Goal: Task Accomplishment & Management: Complete application form

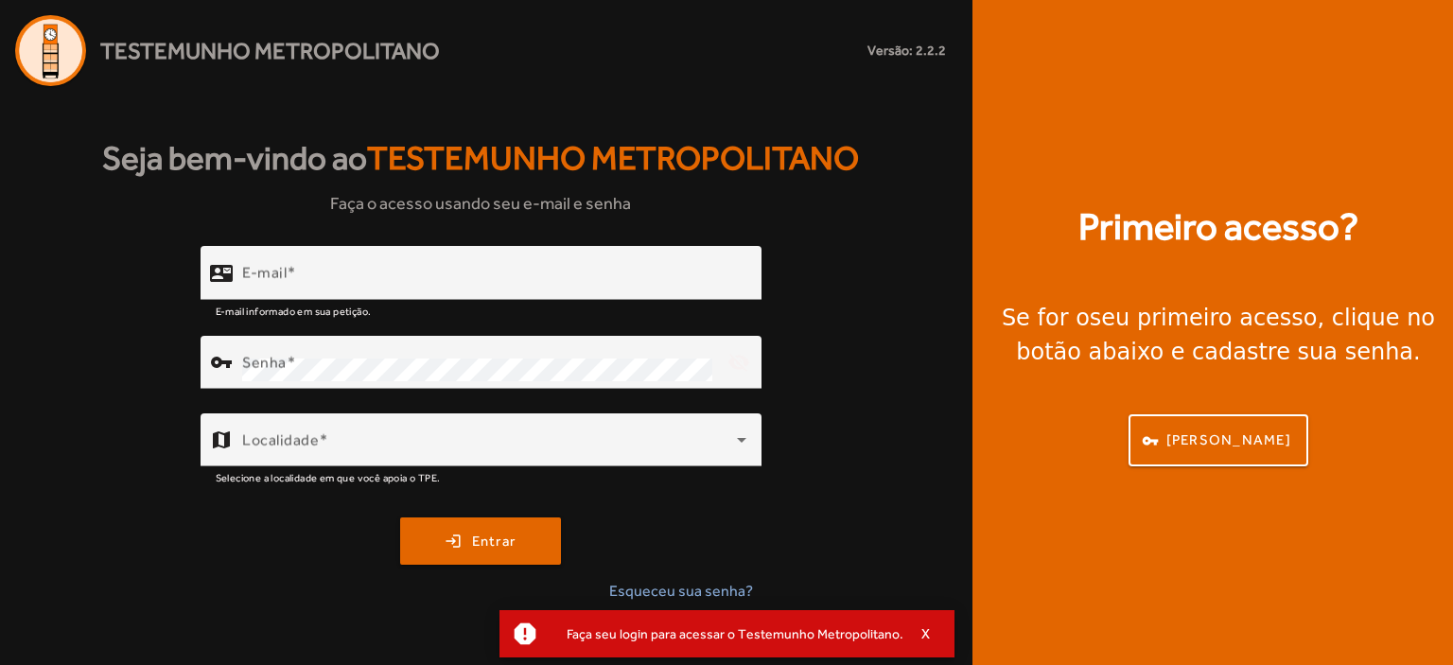
click at [922, 625] on span "X" at bounding box center [926, 633] width 9 height 17
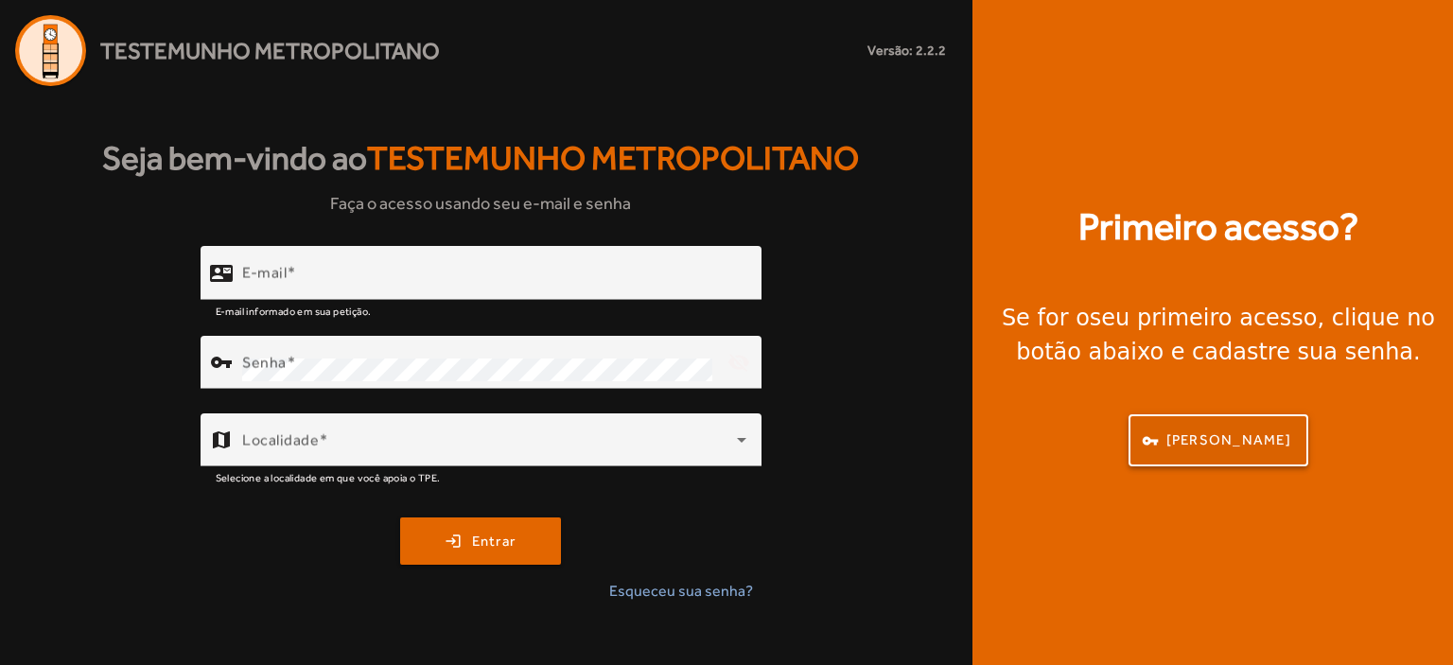
click at [1254, 433] on span "[PERSON_NAME]" at bounding box center [1229, 441] width 125 height 22
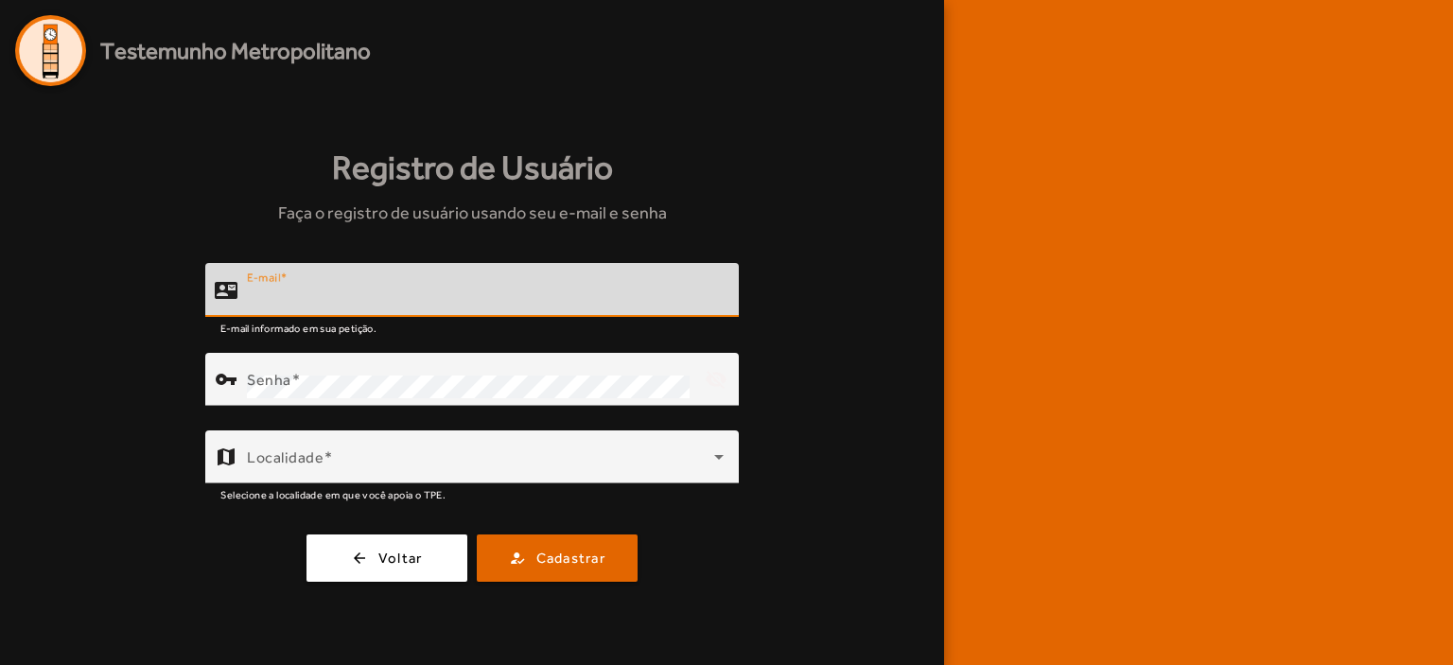
click at [378, 300] on input "E-mail" at bounding box center [485, 298] width 477 height 23
type input "**********"
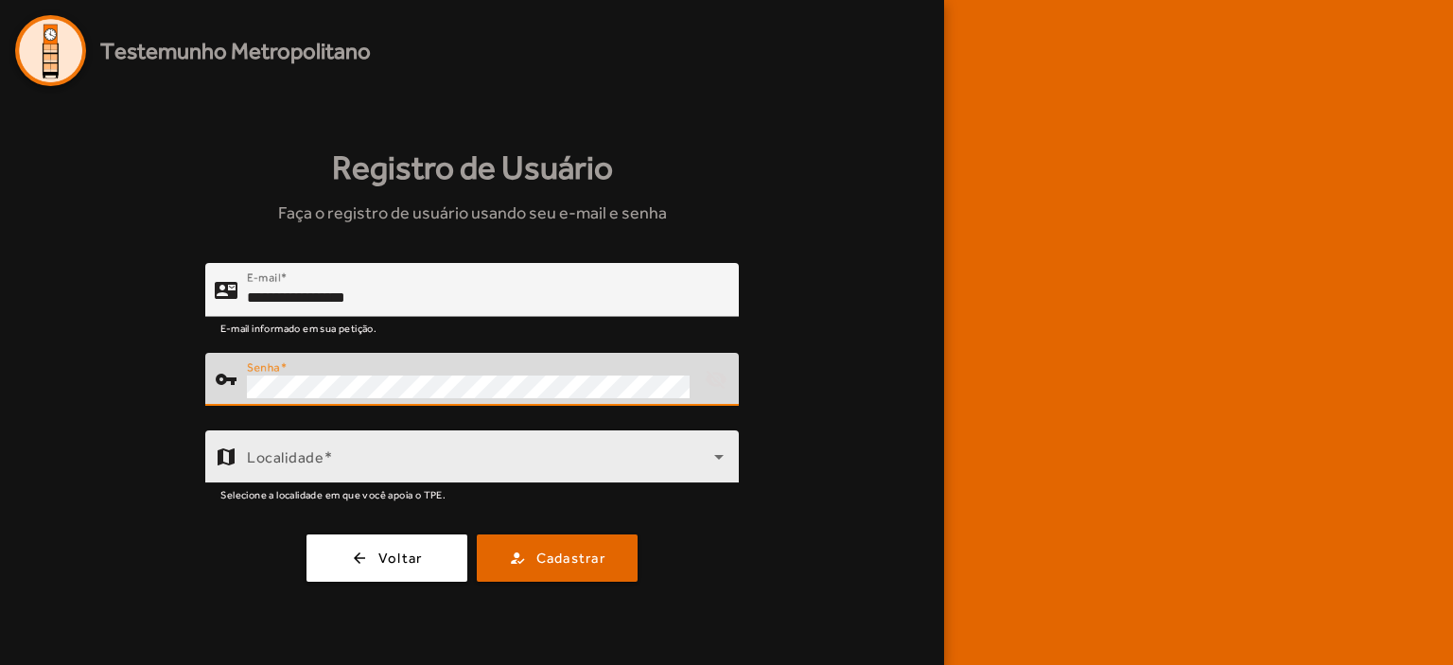
drag, startPoint x: 382, startPoint y: 425, endPoint x: 381, endPoint y: 443, distance: 18.0
click at [382, 426] on div at bounding box center [472, 416] width 534 height 21
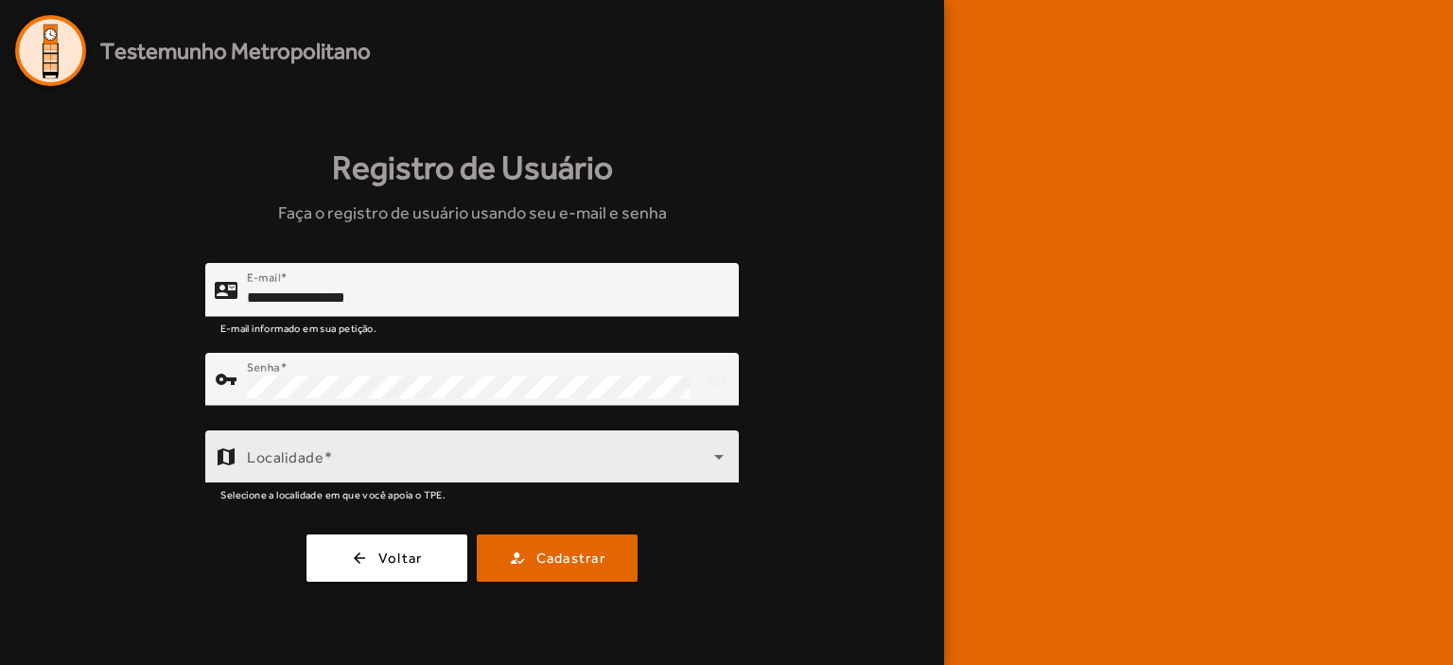
click at [380, 445] on div "Localidade" at bounding box center [485, 457] width 477 height 53
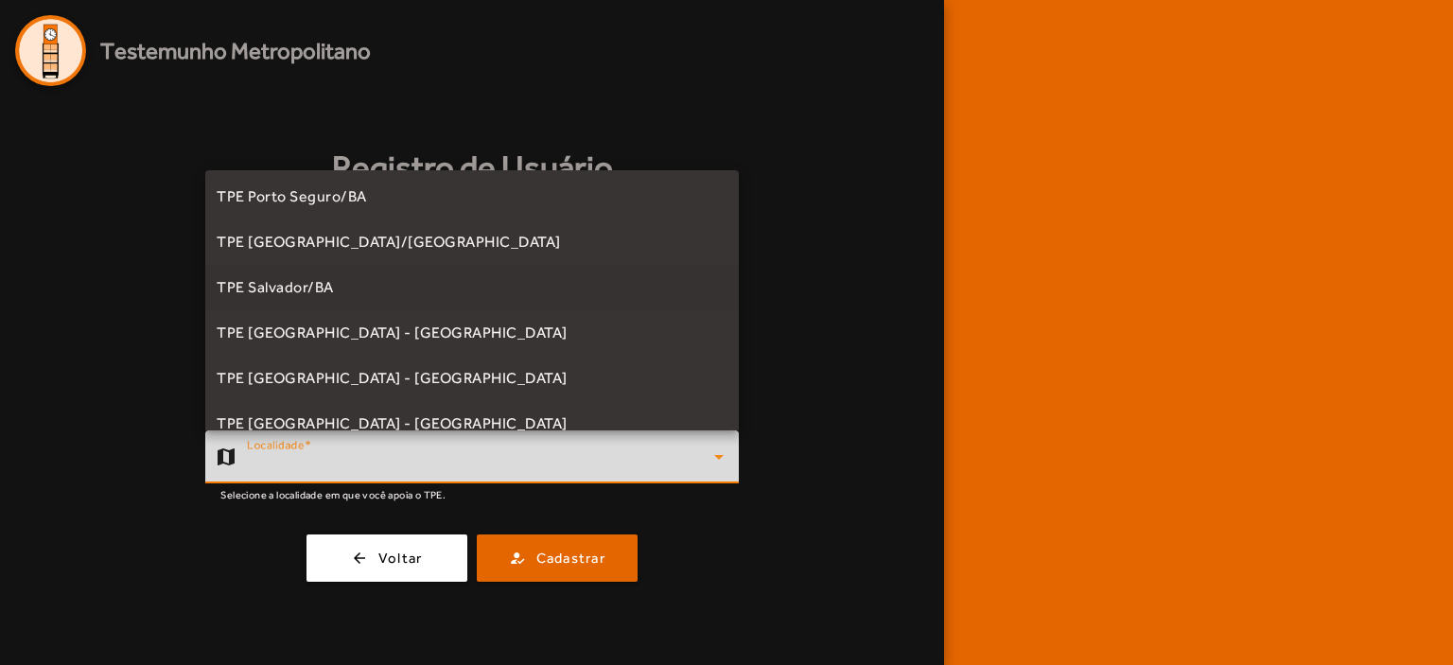
scroll to position [378, 0]
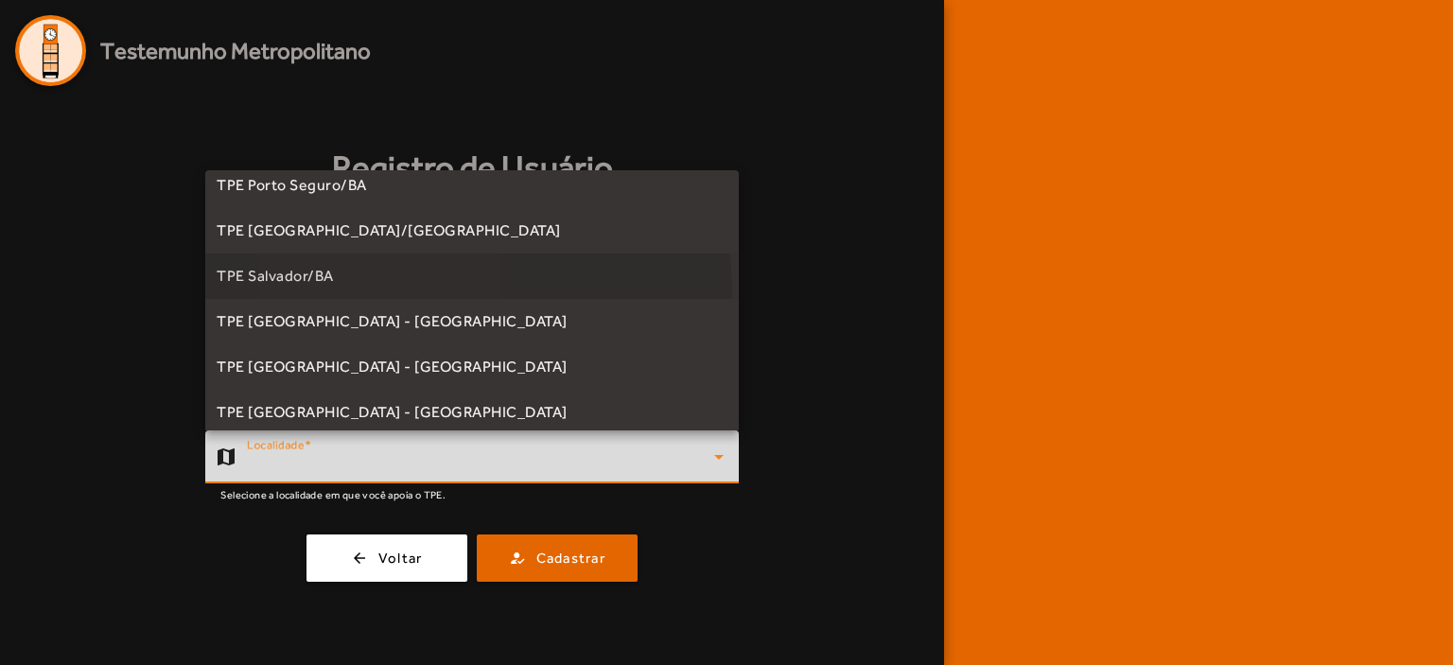
click at [375, 294] on mat-option "TPE Salvador/BA" at bounding box center [472, 276] width 534 height 45
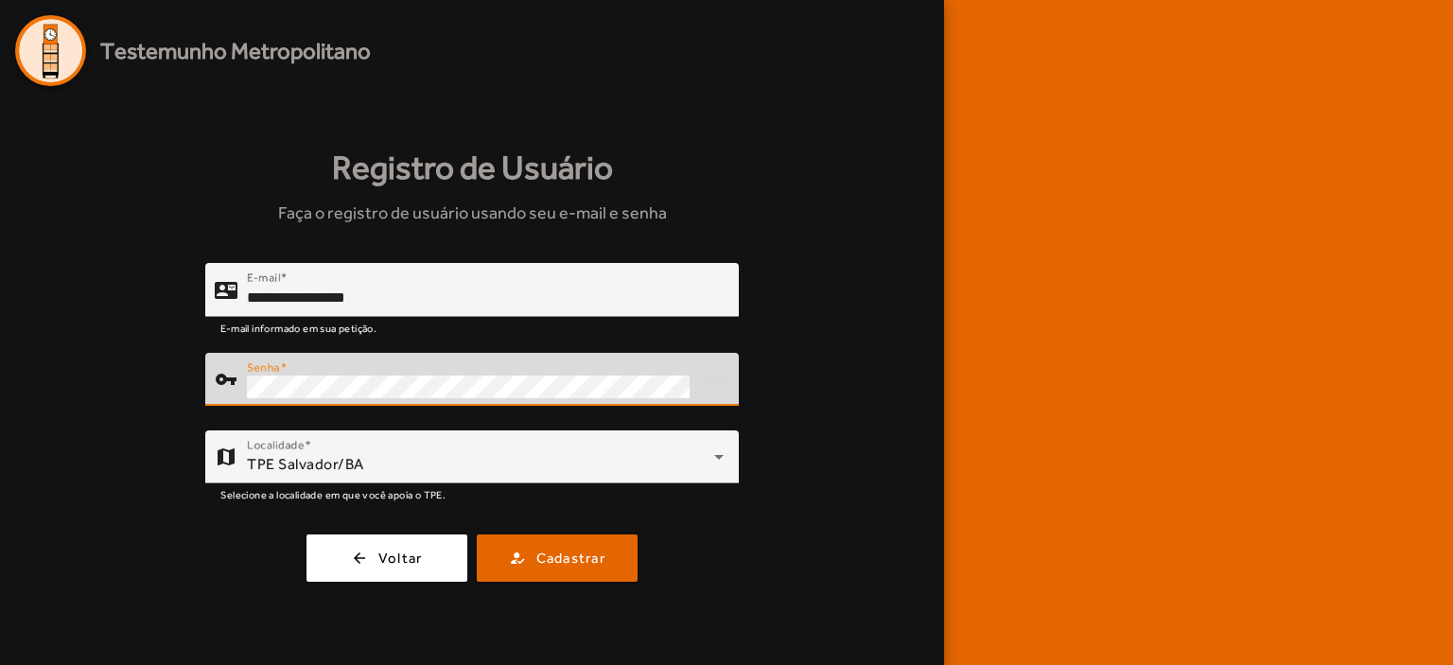
click at [57, 431] on div "**********" at bounding box center [472, 422] width 914 height 319
click at [477, 535] on button "how_to_reg Cadastrar" at bounding box center [557, 558] width 161 height 47
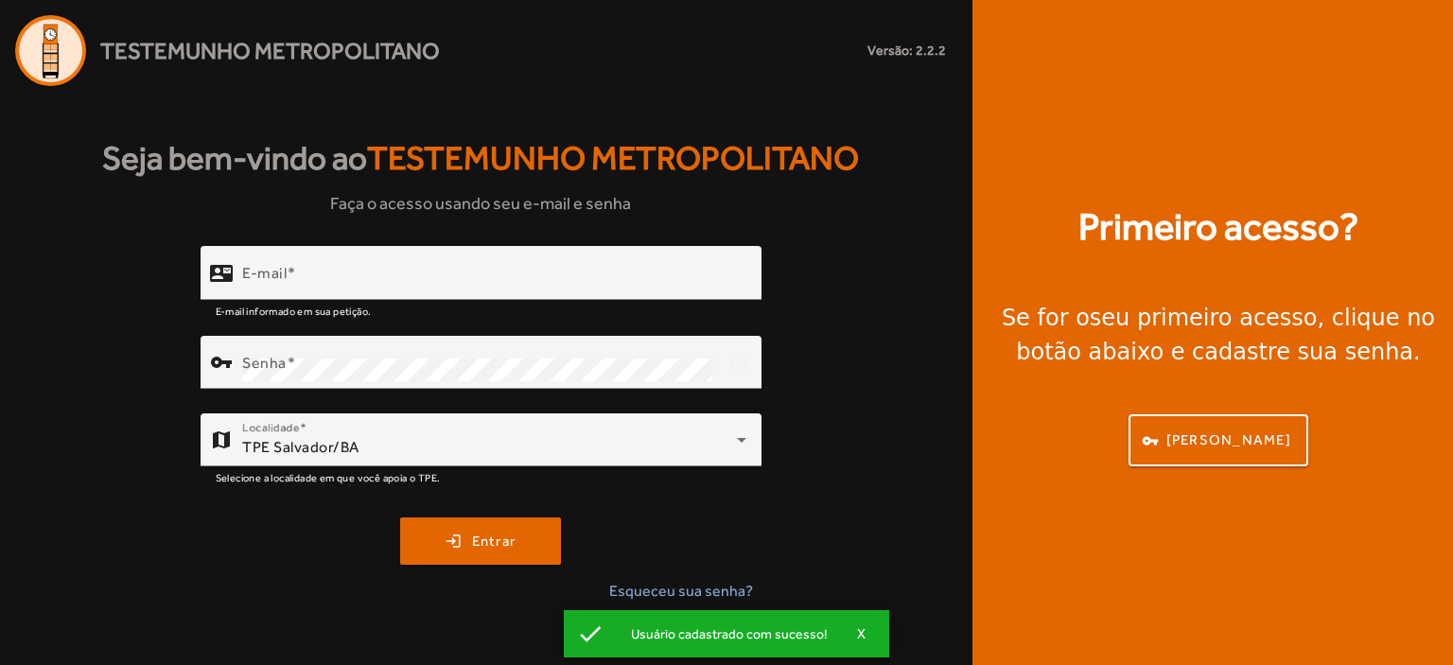
drag, startPoint x: 862, startPoint y: 635, endPoint x: 821, endPoint y: 625, distance: 41.8
click at [862, 635] on span "X" at bounding box center [861, 633] width 9 height 17
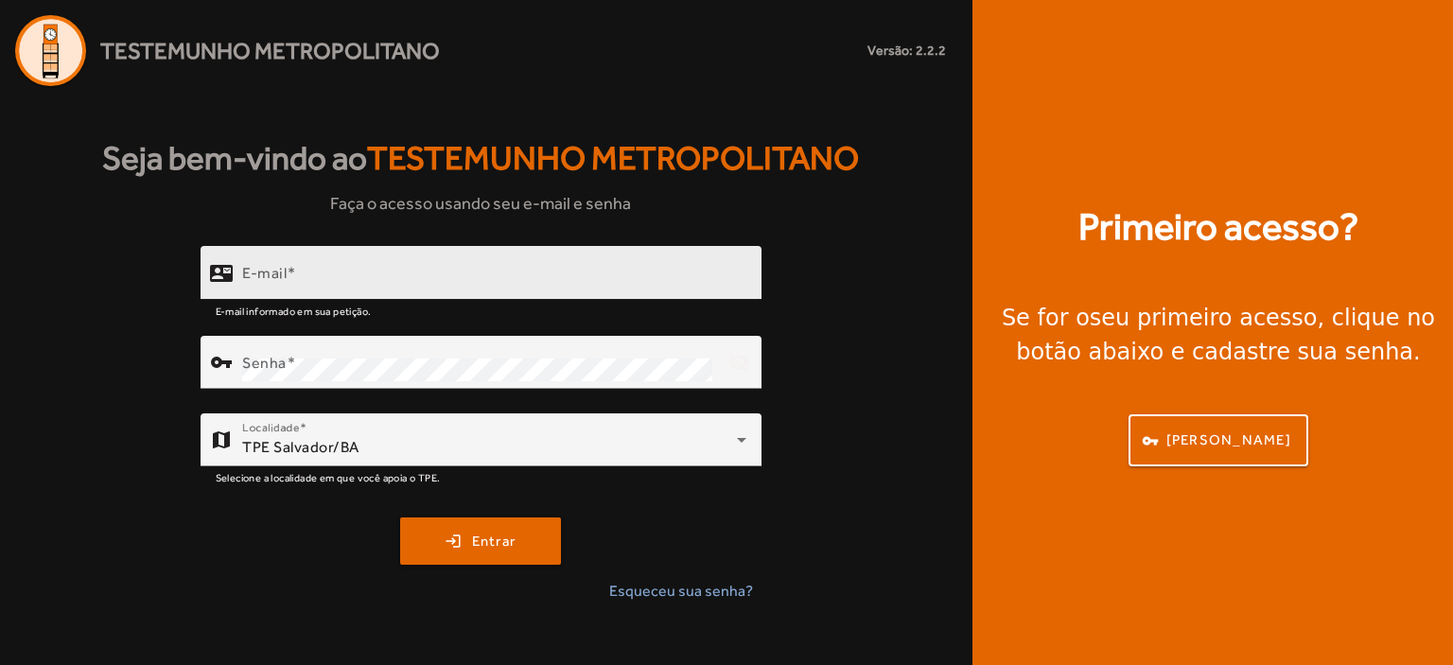
click at [310, 287] on input "E-mail" at bounding box center [494, 281] width 504 height 23
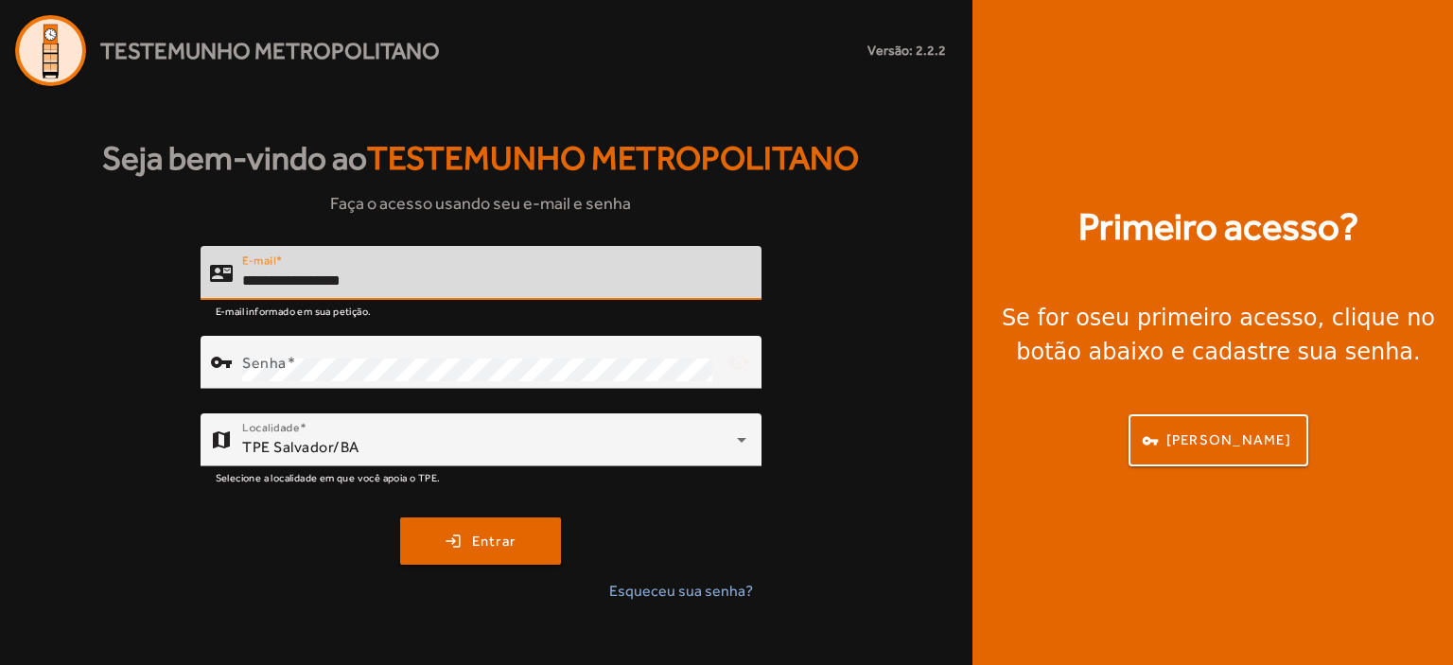
type input "**********"
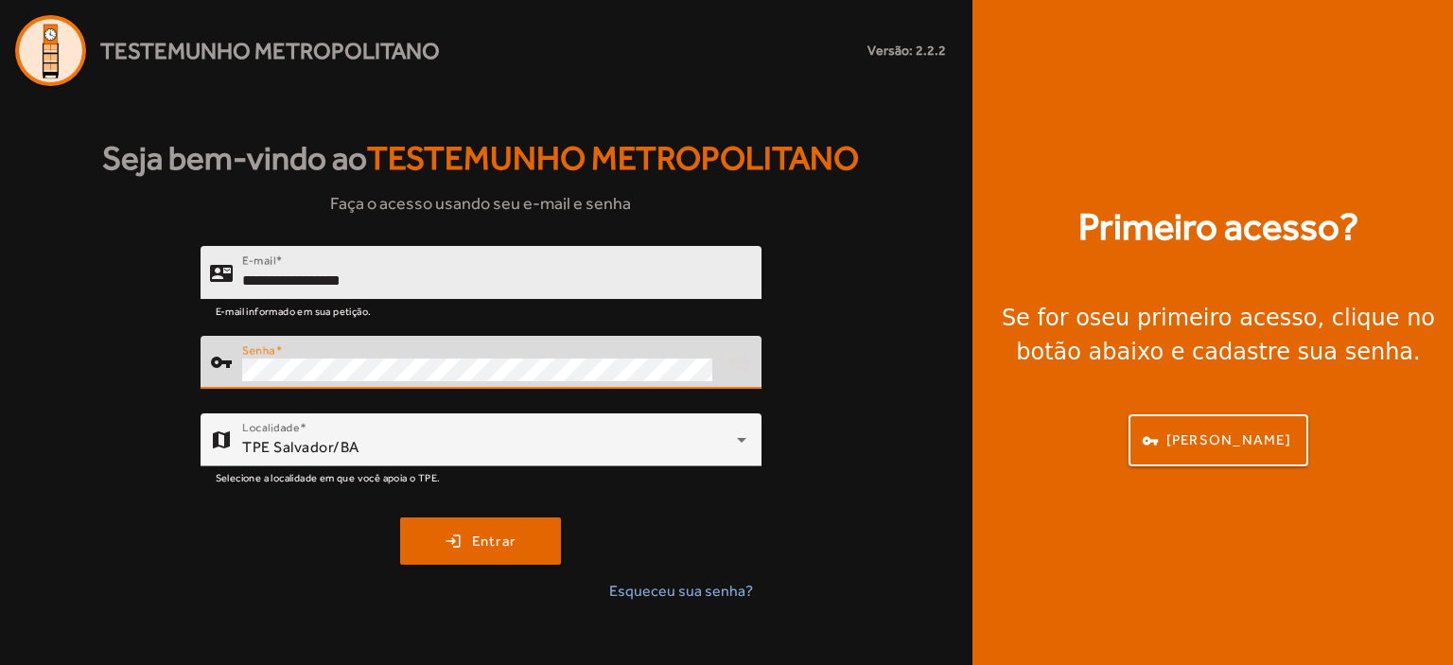
click at [400, 518] on button "login Entrar" at bounding box center [480, 541] width 161 height 47
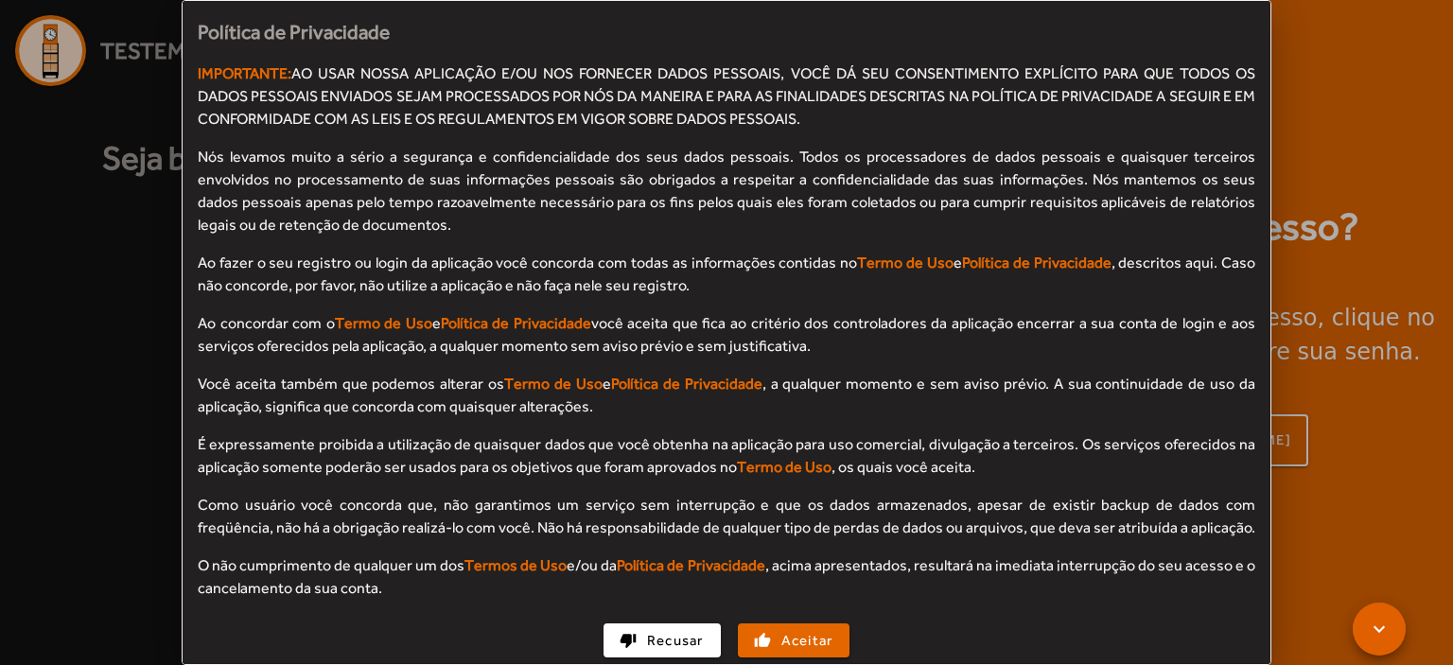
scroll to position [1711, 0]
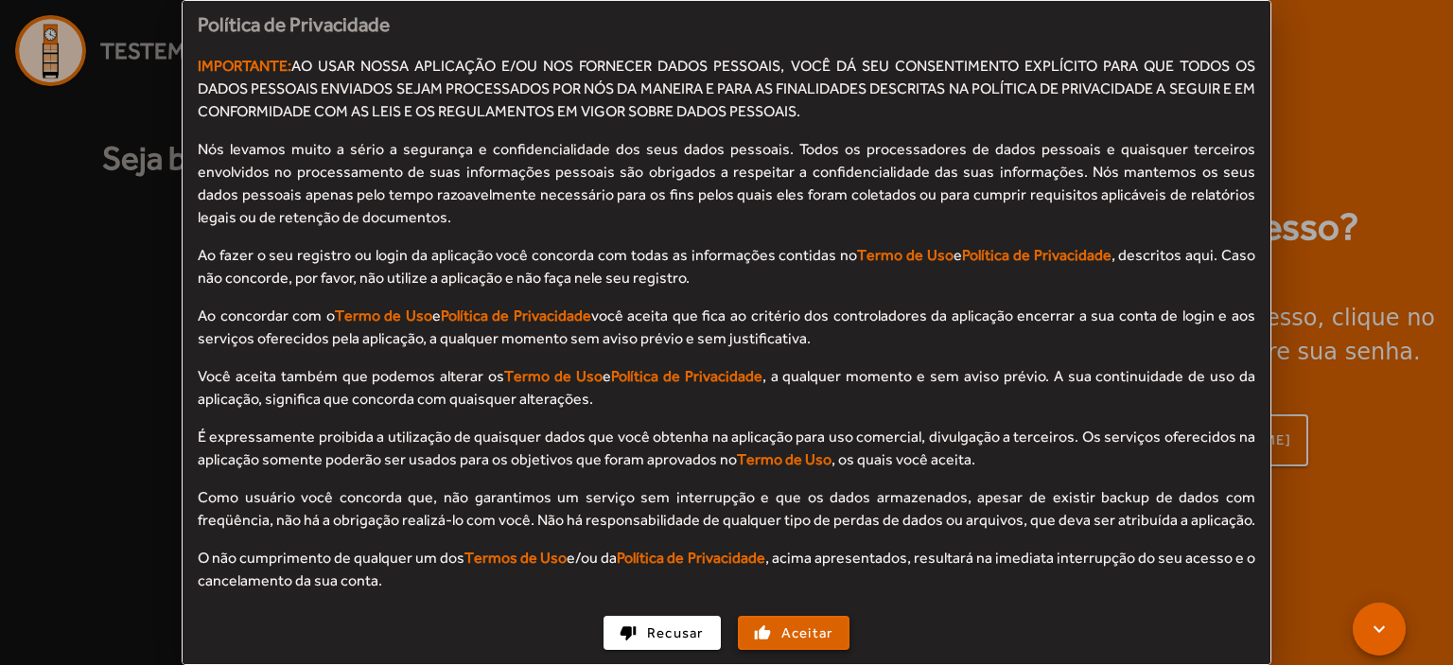
click at [783, 635] on span "Aceitar" at bounding box center [808, 634] width 52 height 22
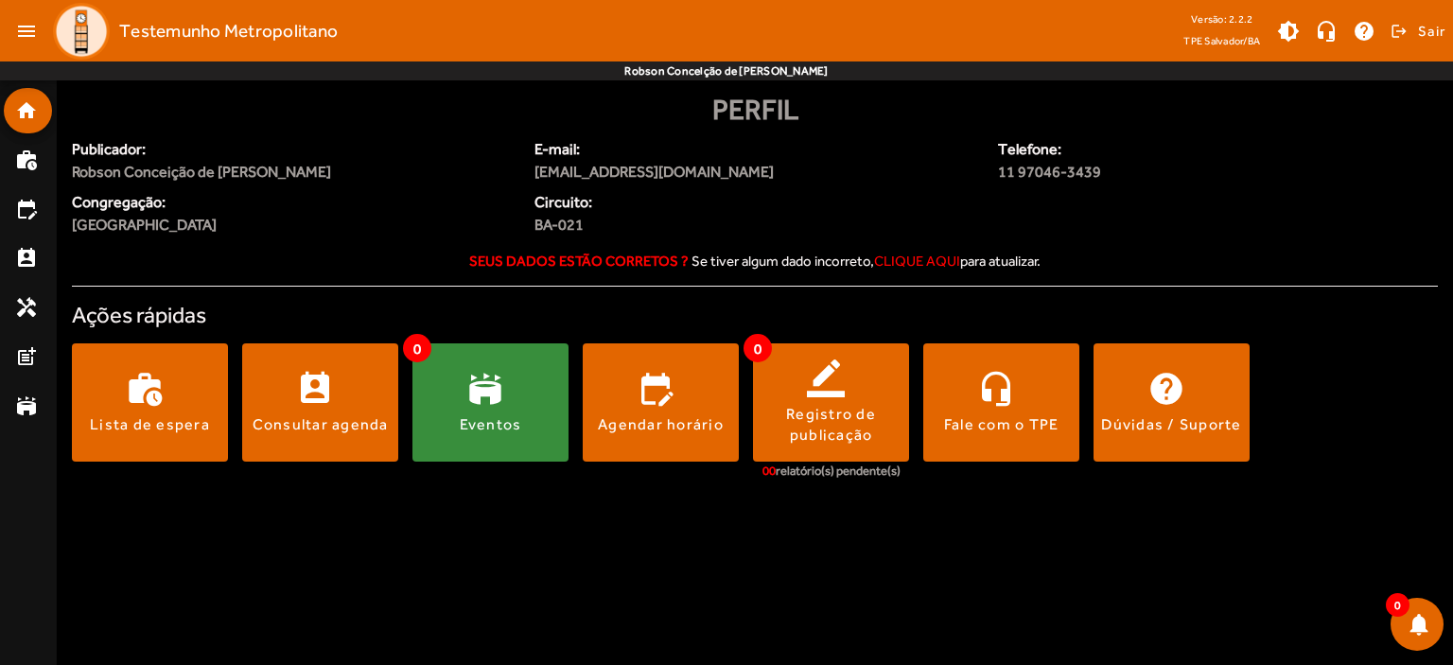
click at [598, 268] on strong "Seus dados estão corretos ?" at bounding box center [579, 261] width 220 height 16
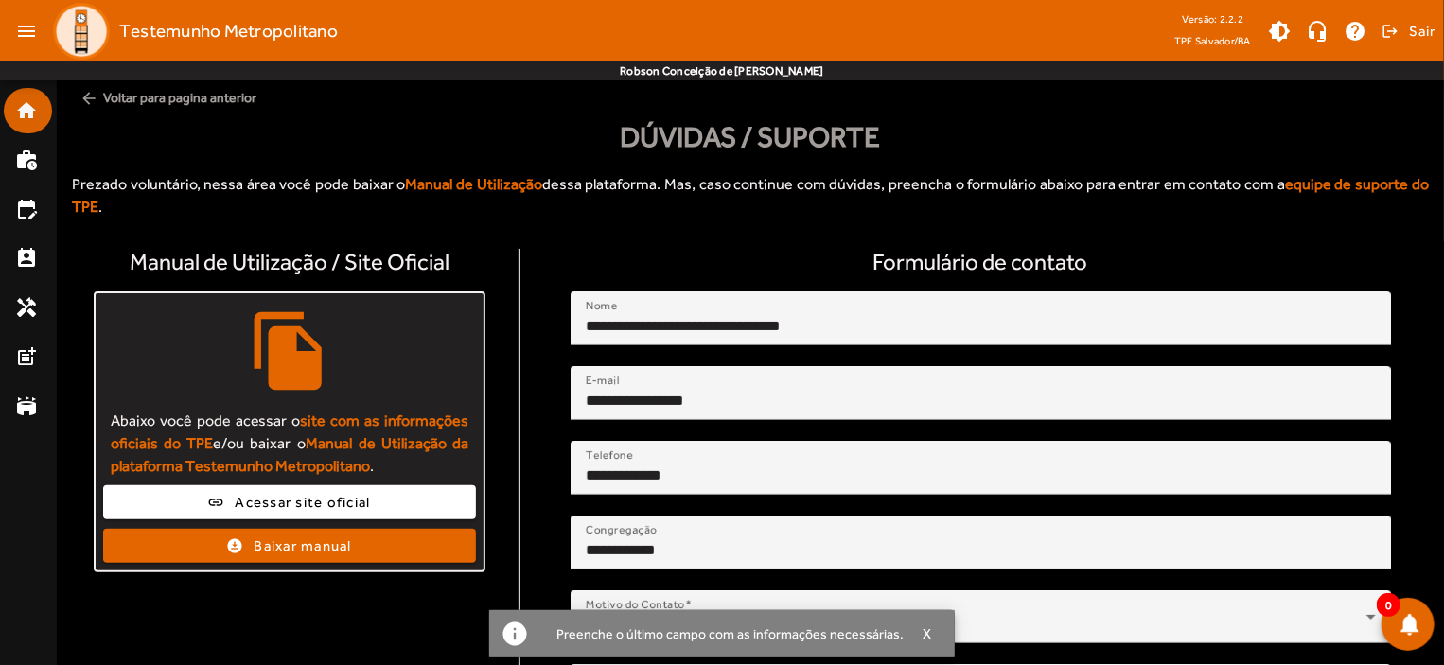
click at [9, 98] on mat-list-item "home" at bounding box center [28, 110] width 48 height 45
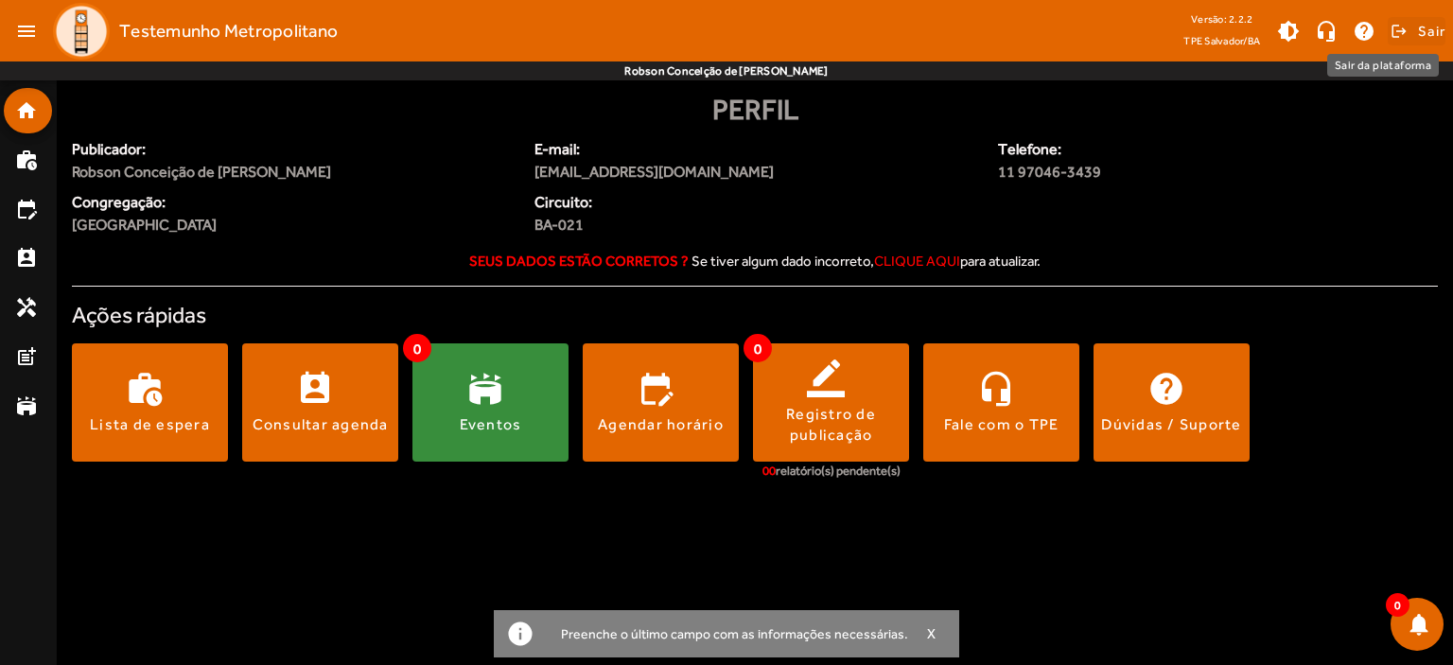
click at [1429, 30] on span "Sair" at bounding box center [1431, 31] width 27 height 30
